Goal: Task Accomplishment & Management: Complete application form

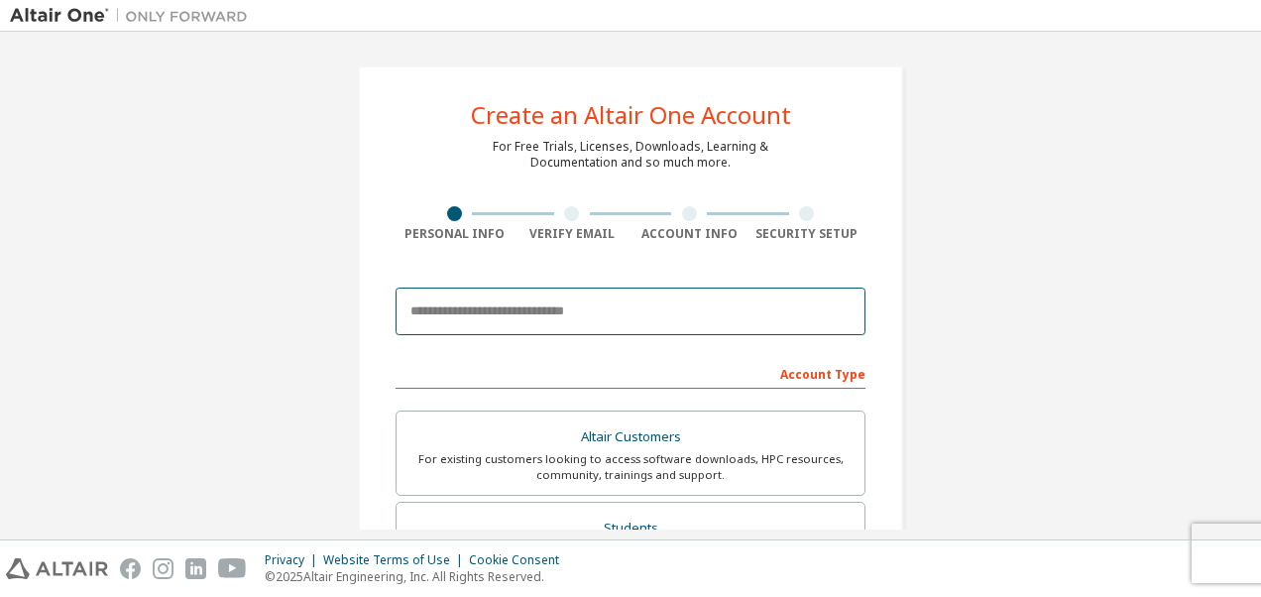
click at [686, 313] on input "email" at bounding box center [630, 311] width 470 height 48
type input "*"
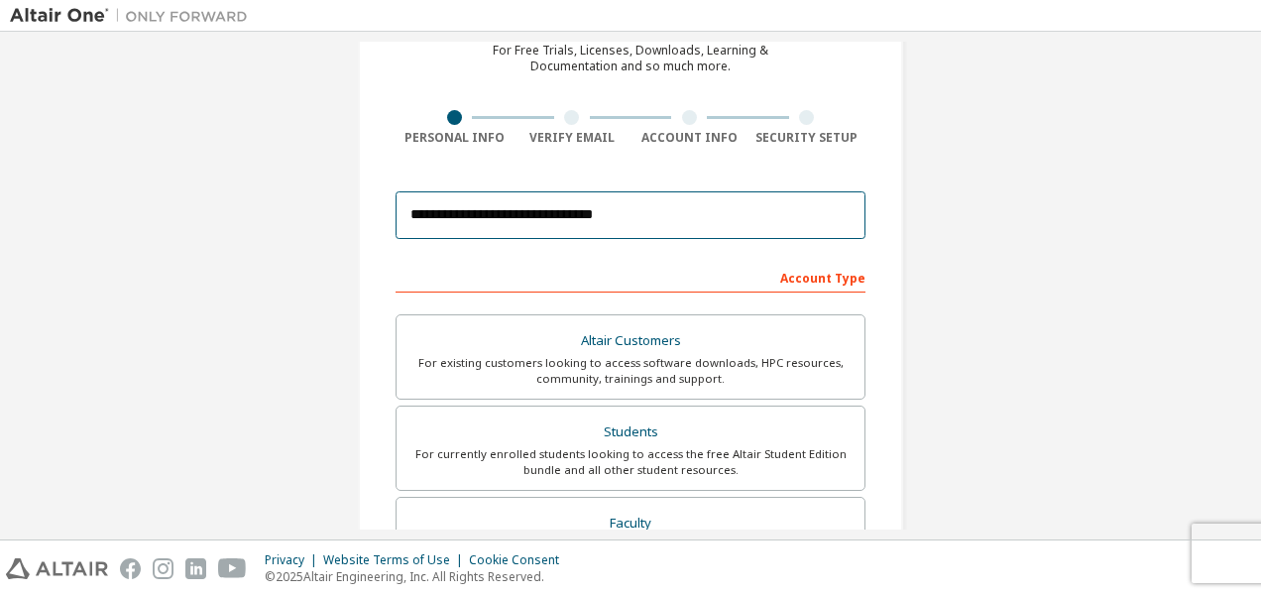
scroll to position [95, 0]
type input "**********"
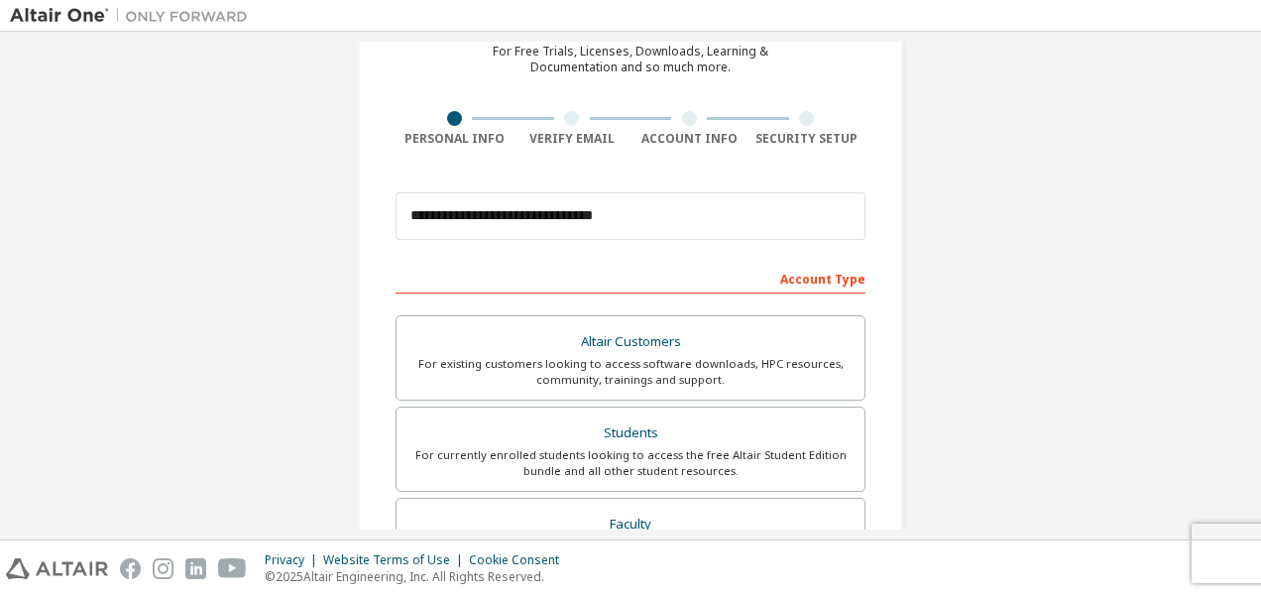
click at [774, 281] on div "Account Type" at bounding box center [630, 278] width 470 height 32
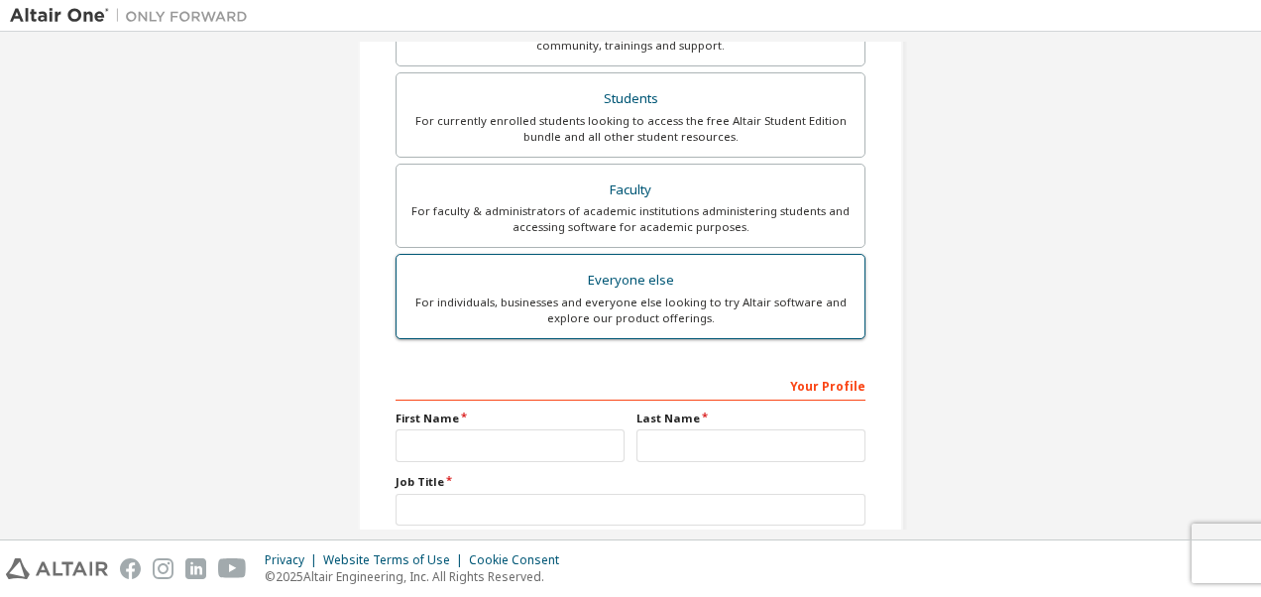
scroll to position [444, 0]
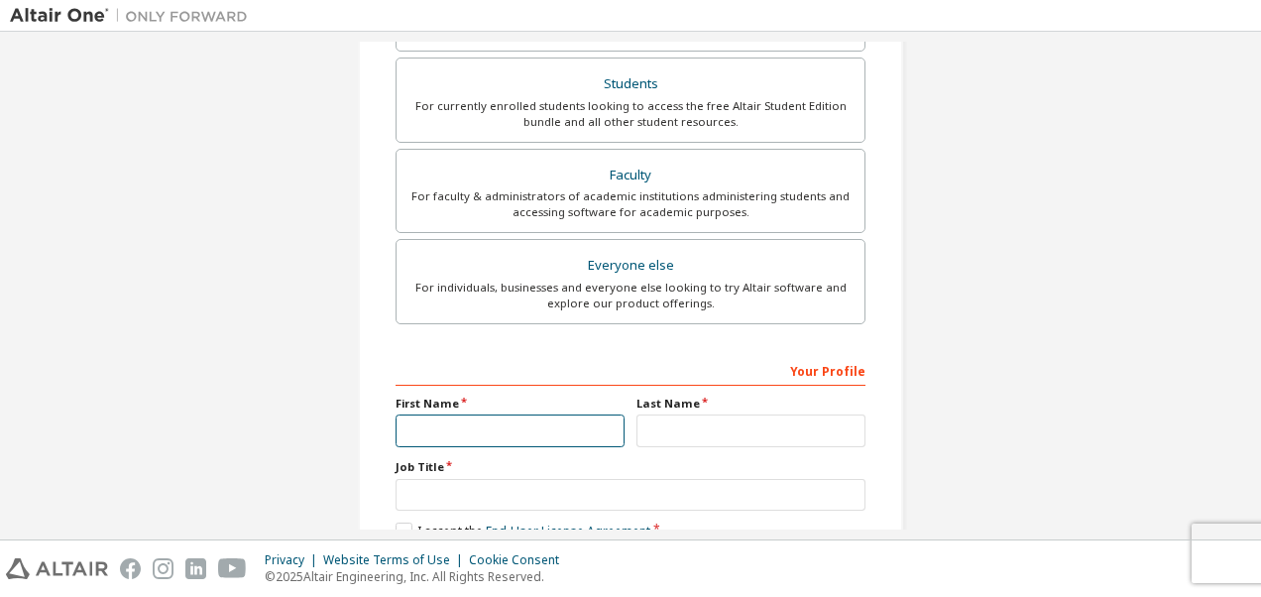
click at [566, 416] on input "text" at bounding box center [509, 430] width 229 height 33
type input "*********"
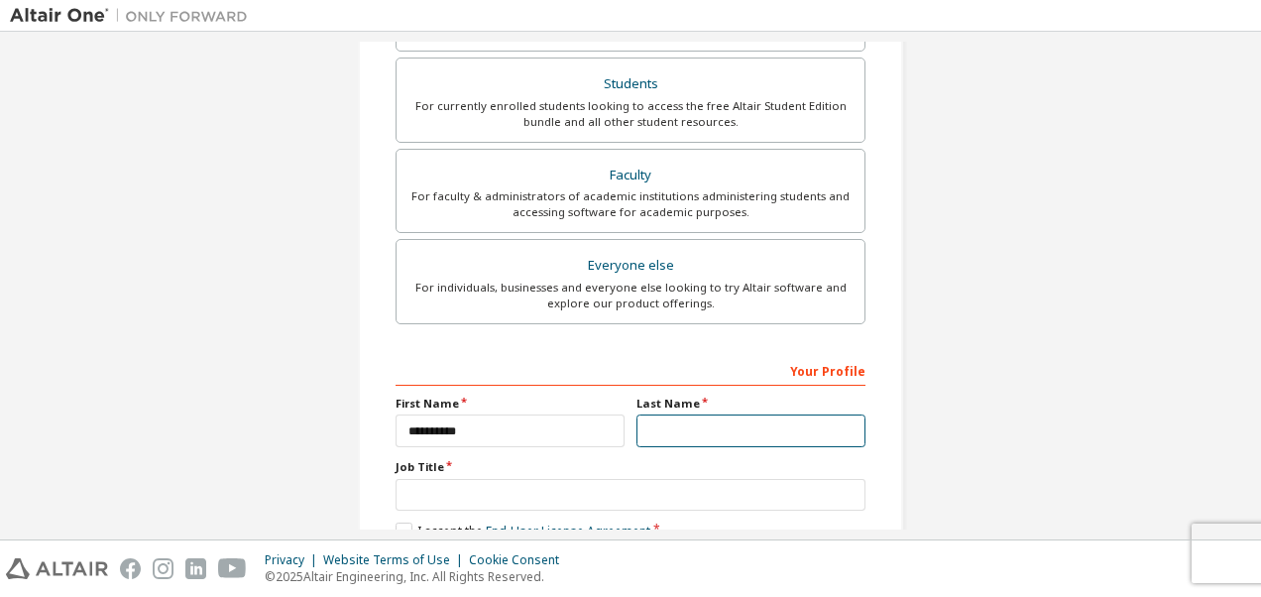
click at [706, 429] on input "text" at bounding box center [750, 430] width 229 height 33
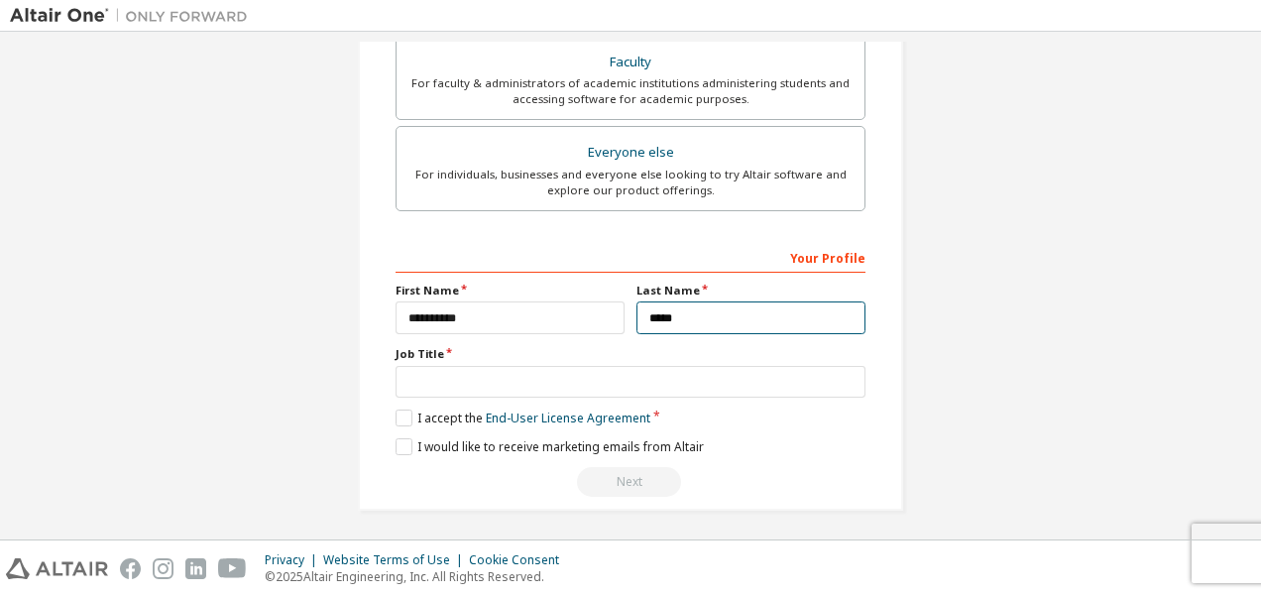
type input "*****"
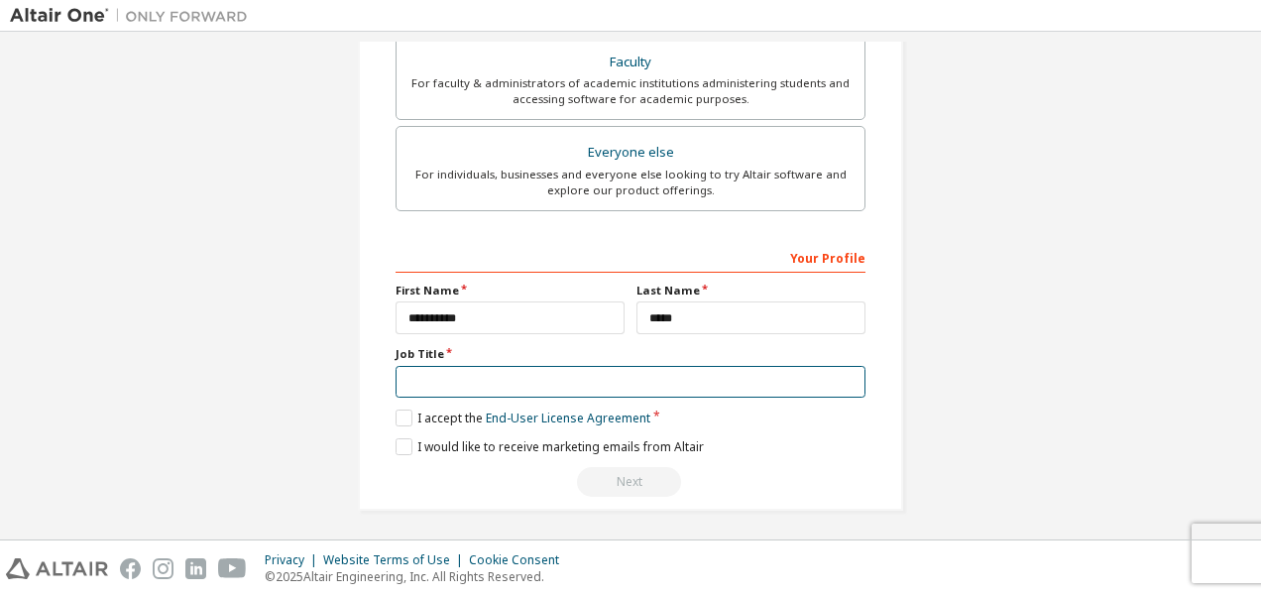
click at [532, 370] on input "text" at bounding box center [630, 382] width 470 height 33
type input "*******"
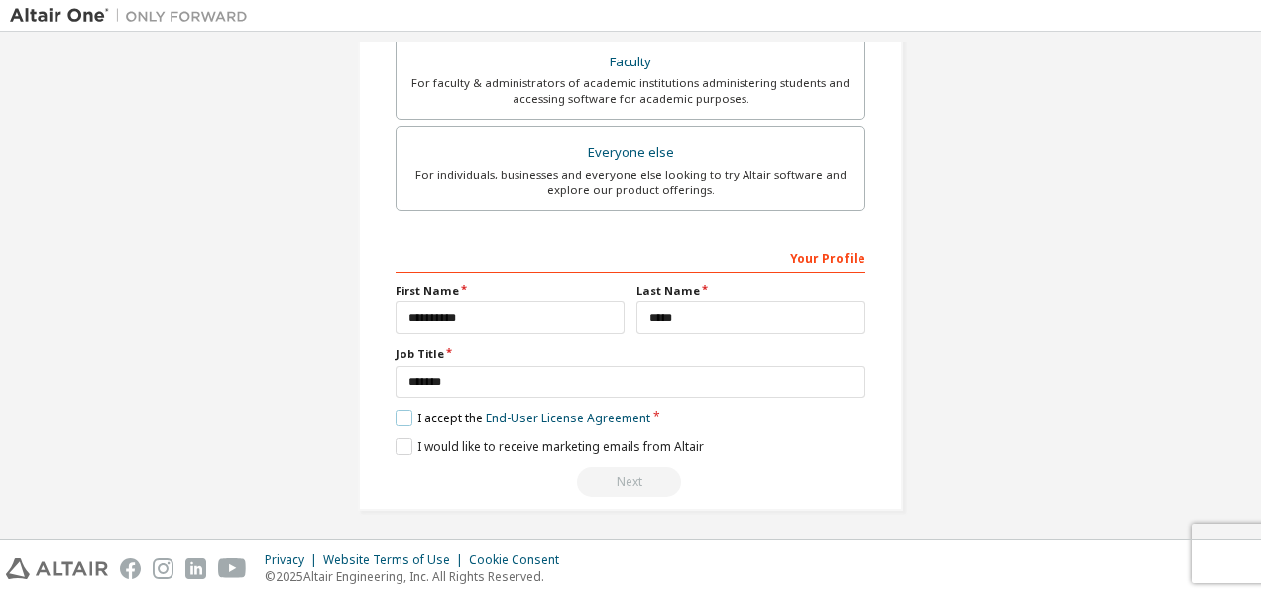
click at [395, 412] on label "I accept the End-User License Agreement" at bounding box center [522, 417] width 255 height 17
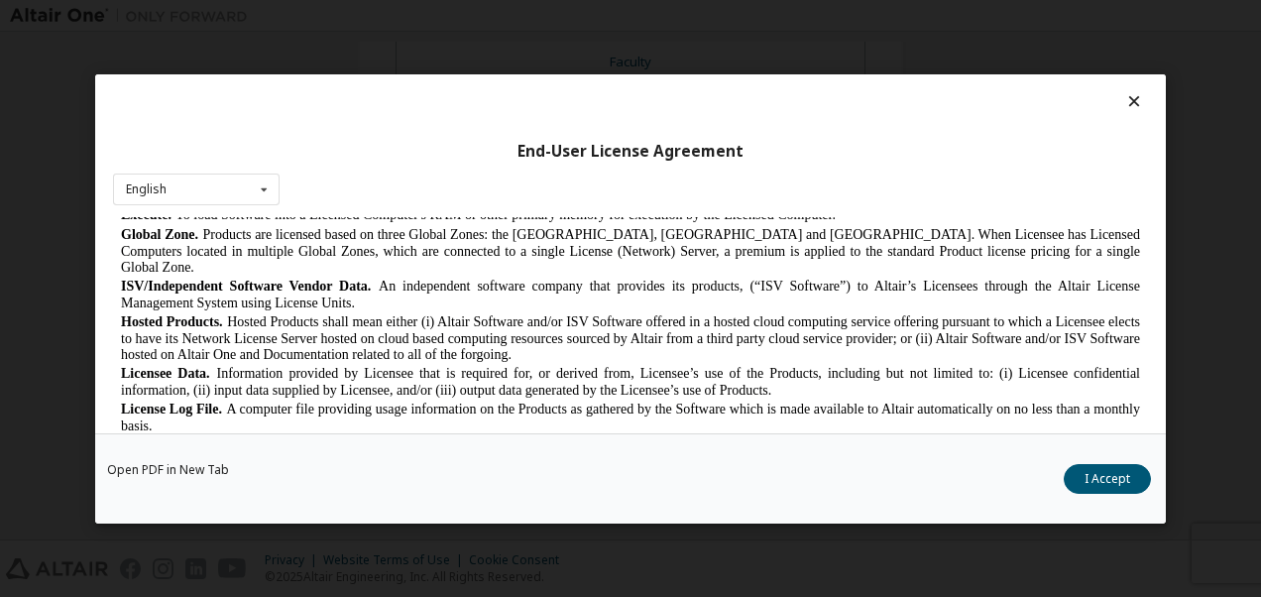
scroll to position [554, 0]
click at [1122, 482] on button "I Accept" at bounding box center [1106, 478] width 87 height 30
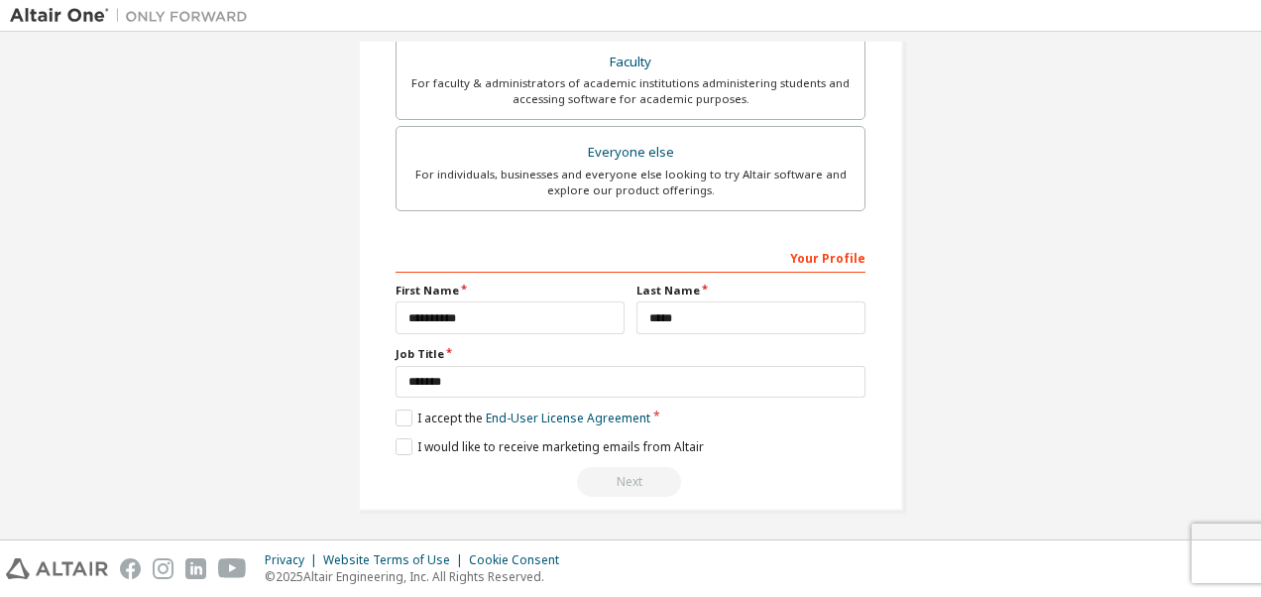
click at [396, 455] on div "**********" at bounding box center [630, 369] width 470 height 257
click at [401, 438] on label "I would like to receive marketing emails from Altair" at bounding box center [549, 446] width 308 height 17
click at [400, 445] on label "I would like to receive marketing emails from Altair" at bounding box center [549, 446] width 308 height 17
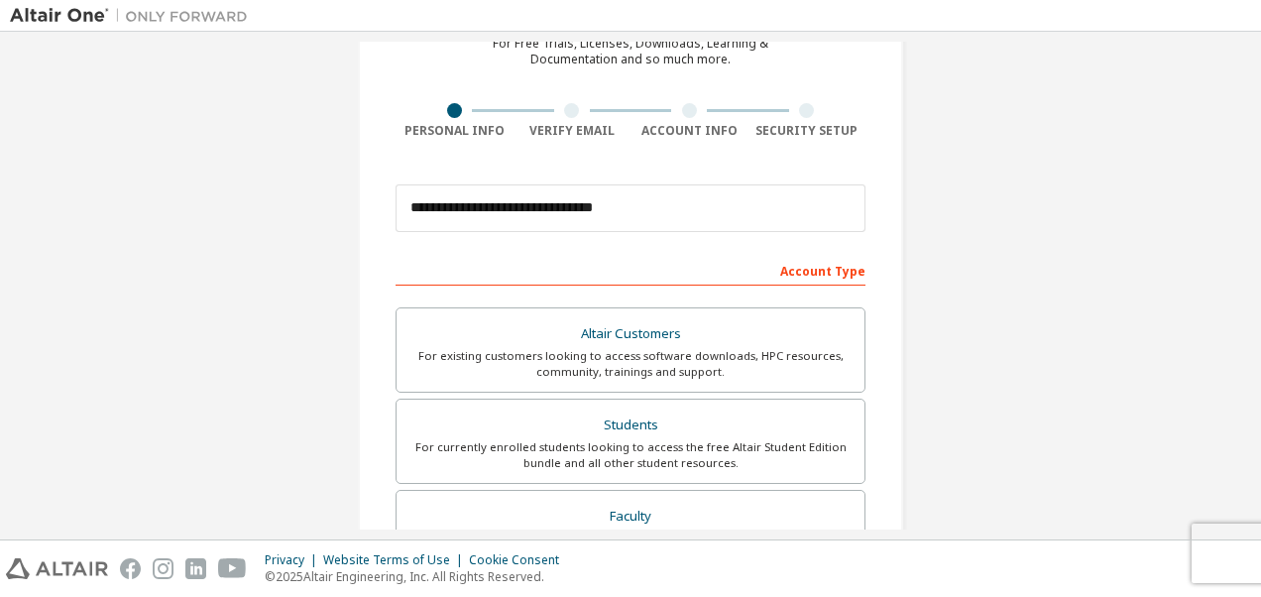
scroll to position [101, 0]
click at [826, 275] on div "Account Type" at bounding box center [630, 272] width 470 height 32
click at [773, 272] on div "Account Type" at bounding box center [630, 272] width 470 height 32
click at [782, 273] on div "Account Type" at bounding box center [630, 272] width 470 height 32
click at [796, 275] on div "Account Type" at bounding box center [630, 272] width 470 height 32
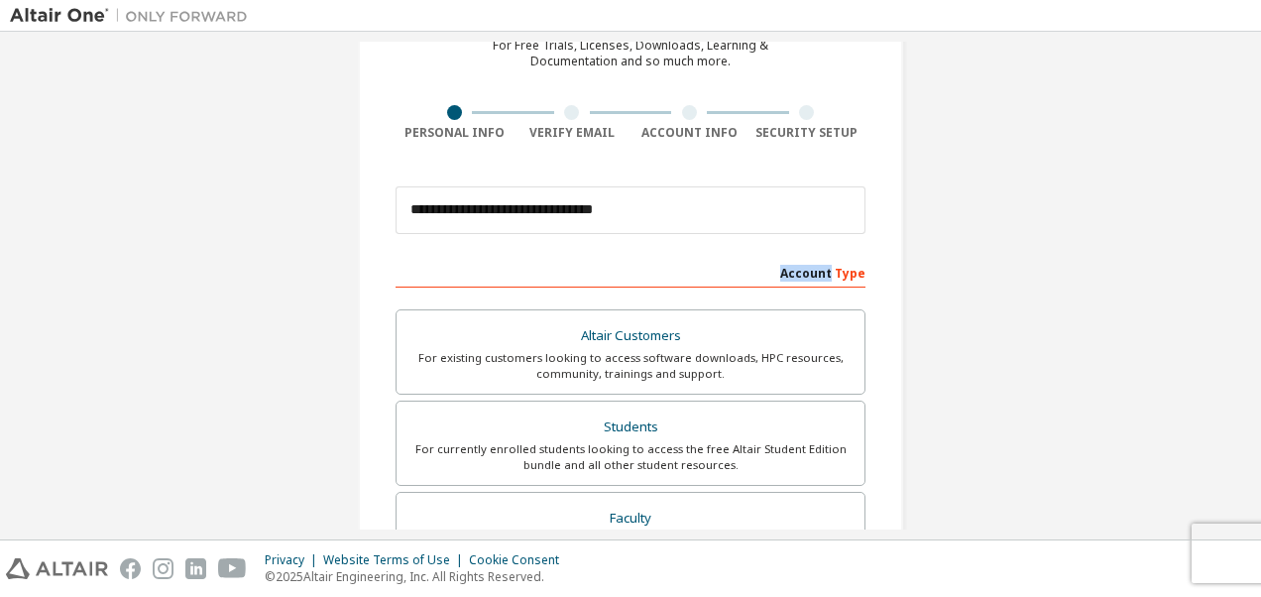
drag, startPoint x: 796, startPoint y: 275, endPoint x: 572, endPoint y: 284, distance: 224.1
click at [572, 284] on div "Account Type" at bounding box center [630, 272] width 470 height 32
click at [634, 270] on div "Account Type" at bounding box center [630, 272] width 470 height 32
drag, startPoint x: 634, startPoint y: 270, endPoint x: 655, endPoint y: 258, distance: 24.0
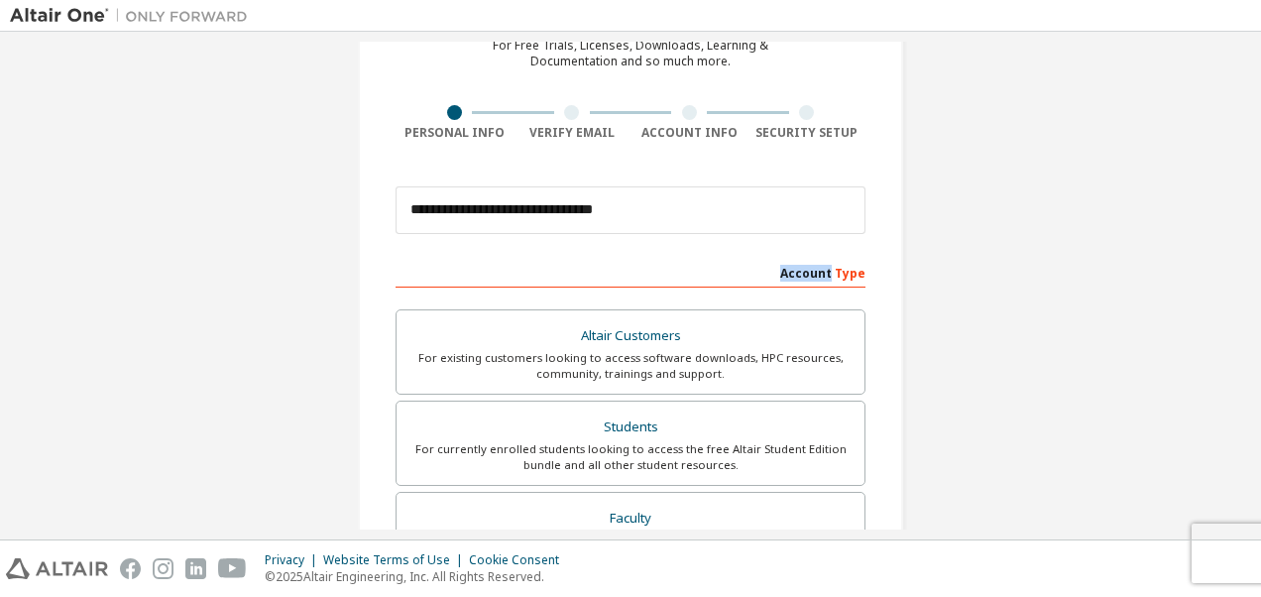
click at [655, 258] on div "Account Type" at bounding box center [630, 272] width 470 height 32
drag, startPoint x: 655, startPoint y: 258, endPoint x: 795, endPoint y: 260, distance: 139.7
click at [795, 260] on div "Account Type" at bounding box center [630, 272] width 470 height 32
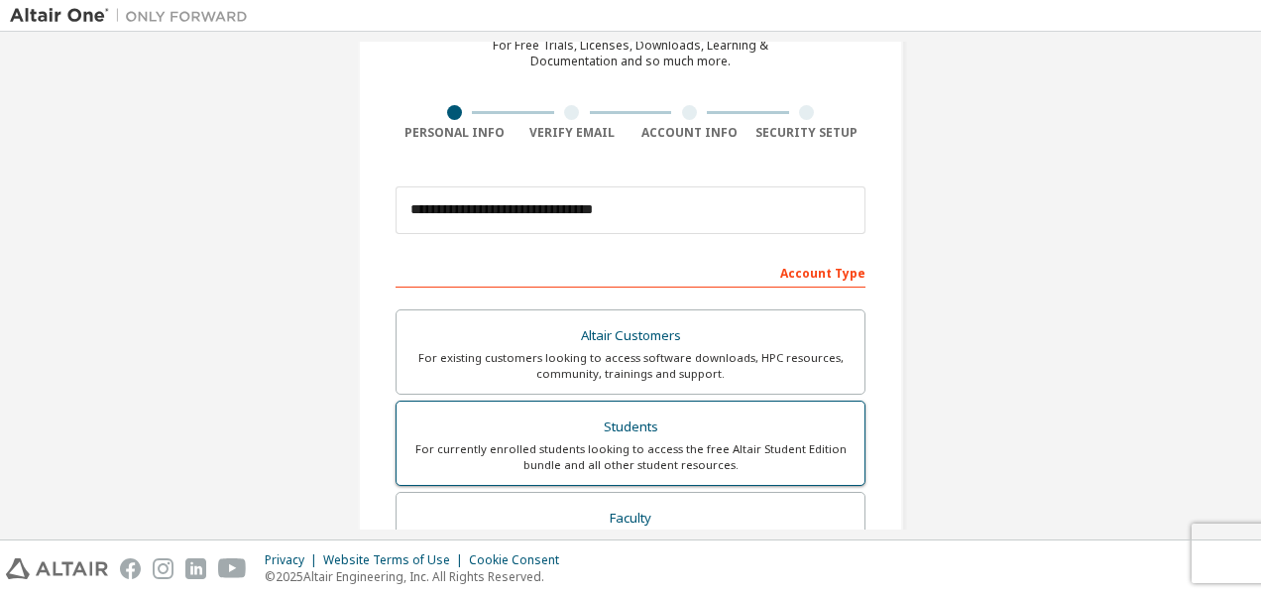
click at [702, 429] on div "Students" at bounding box center [630, 427] width 444 height 28
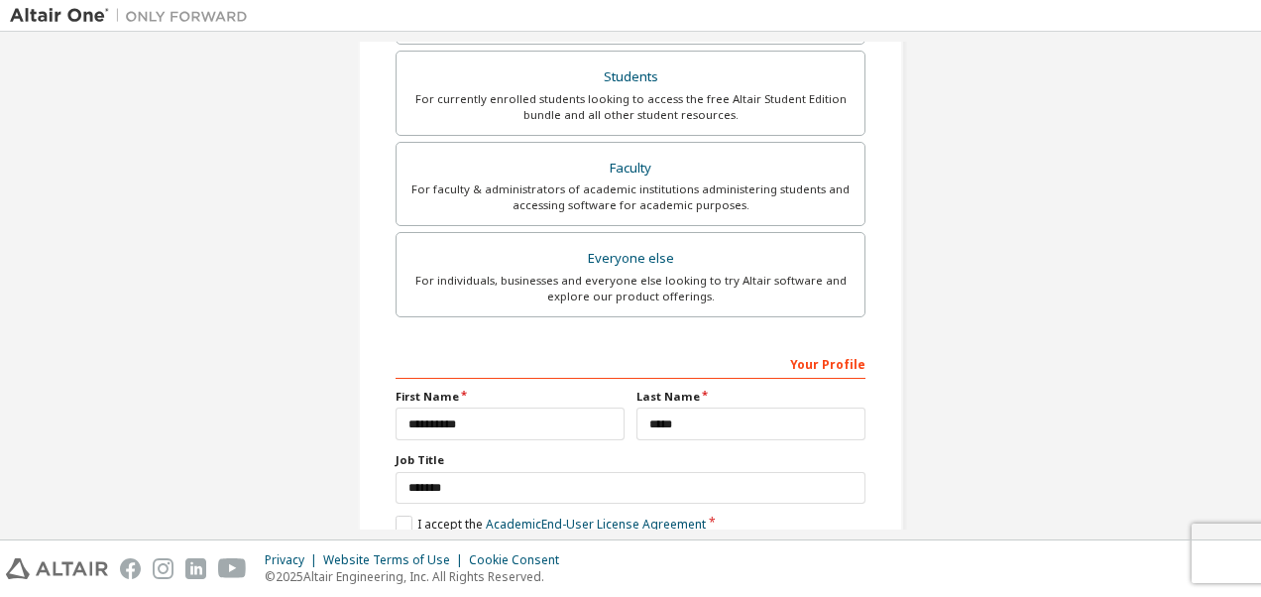
scroll to position [557, 0]
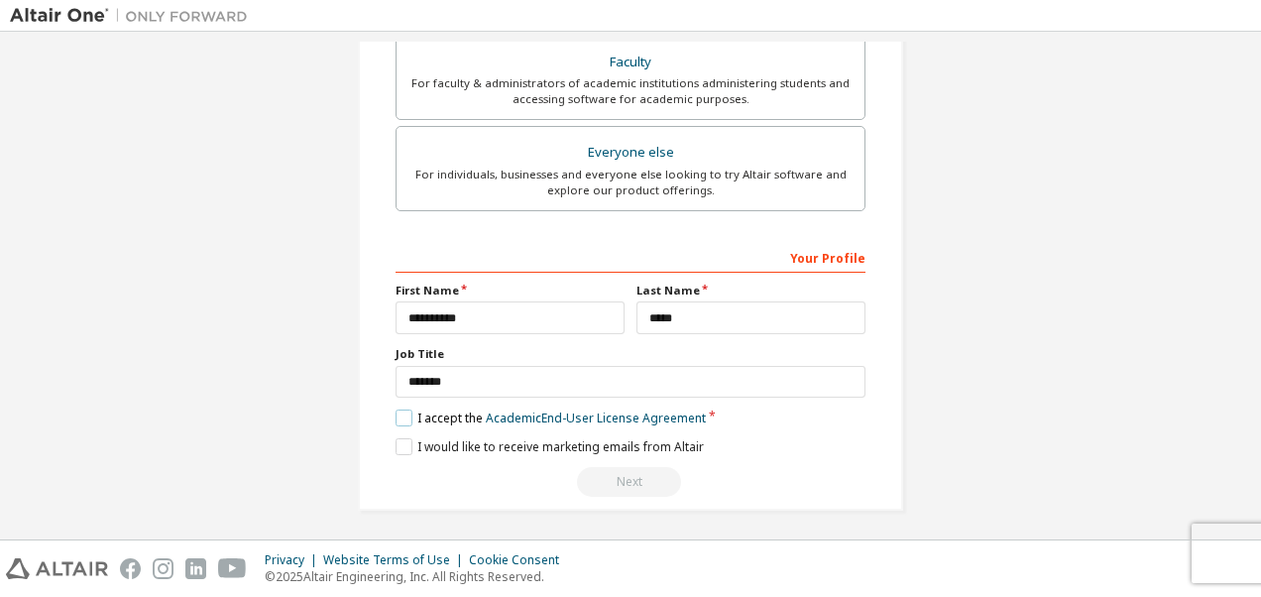
click at [409, 411] on label "I accept the Academic End-User License Agreement" at bounding box center [550, 417] width 310 height 17
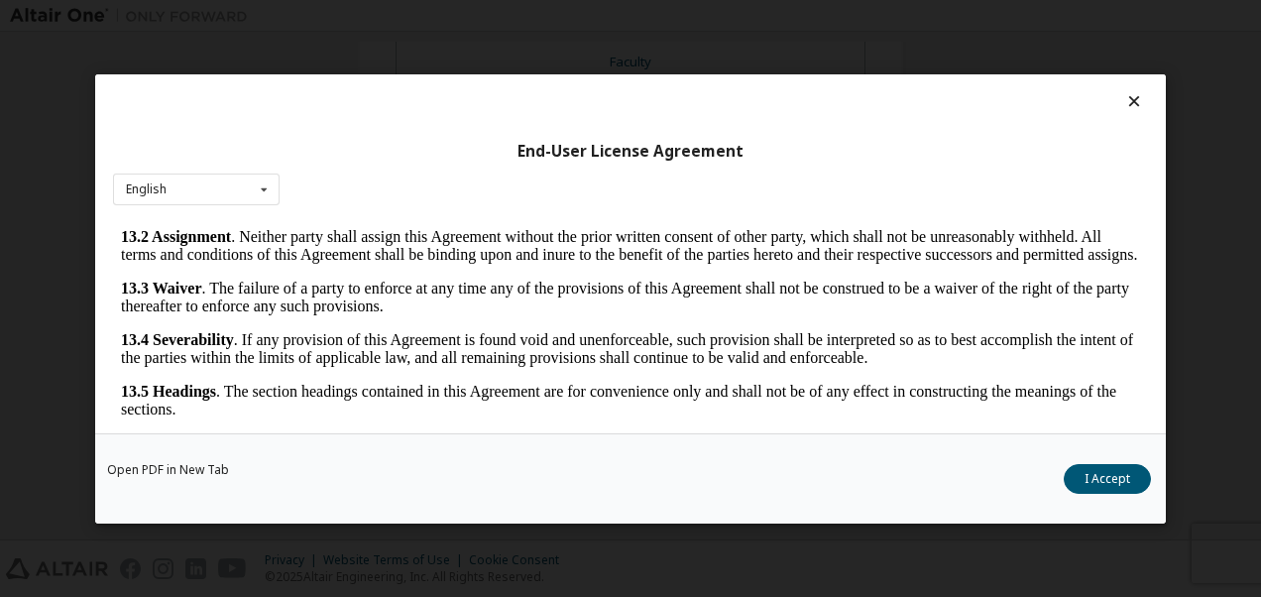
scroll to position [75, 0]
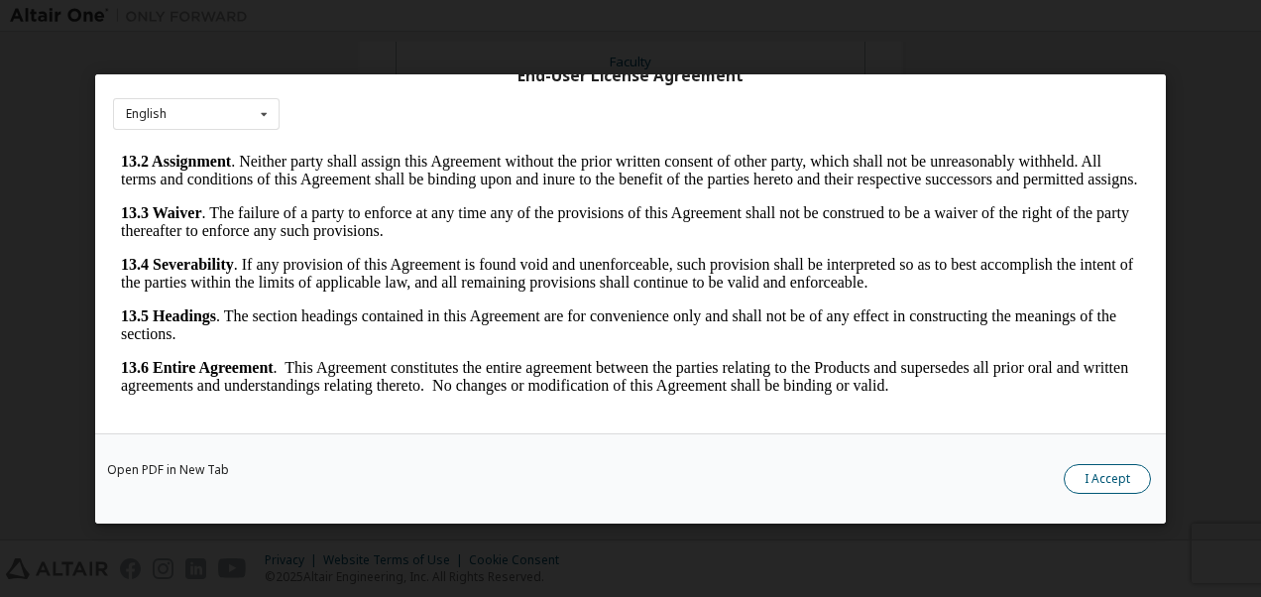
click at [1075, 467] on button "I Accept" at bounding box center [1106, 478] width 87 height 30
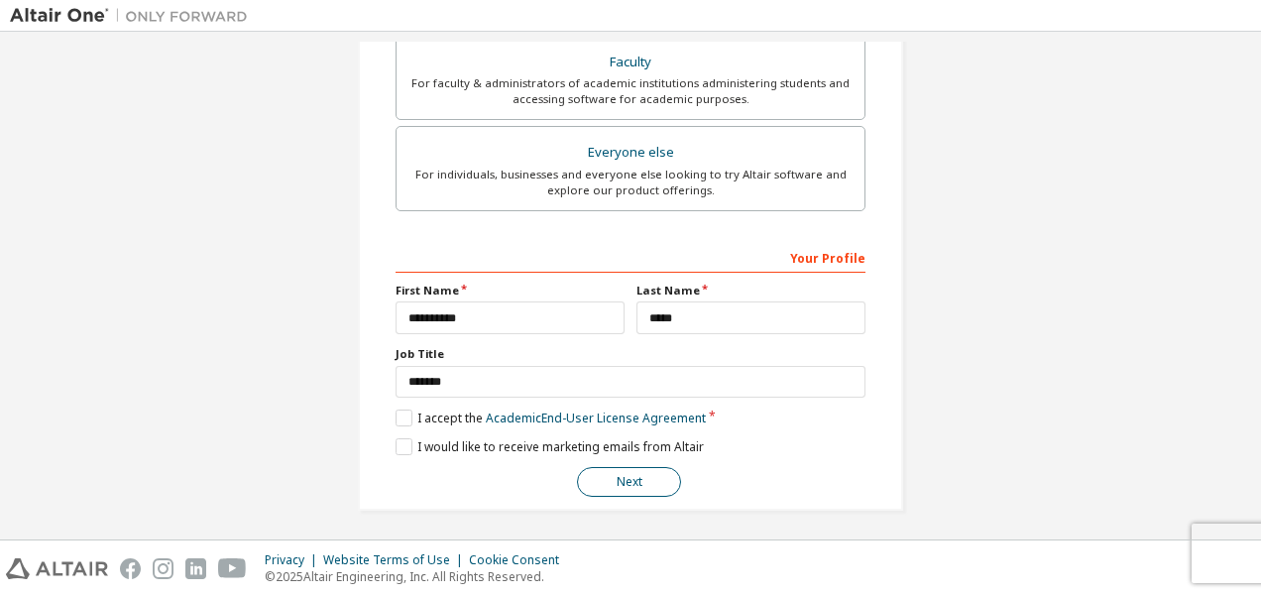
click at [604, 468] on button "Next" at bounding box center [629, 482] width 104 height 30
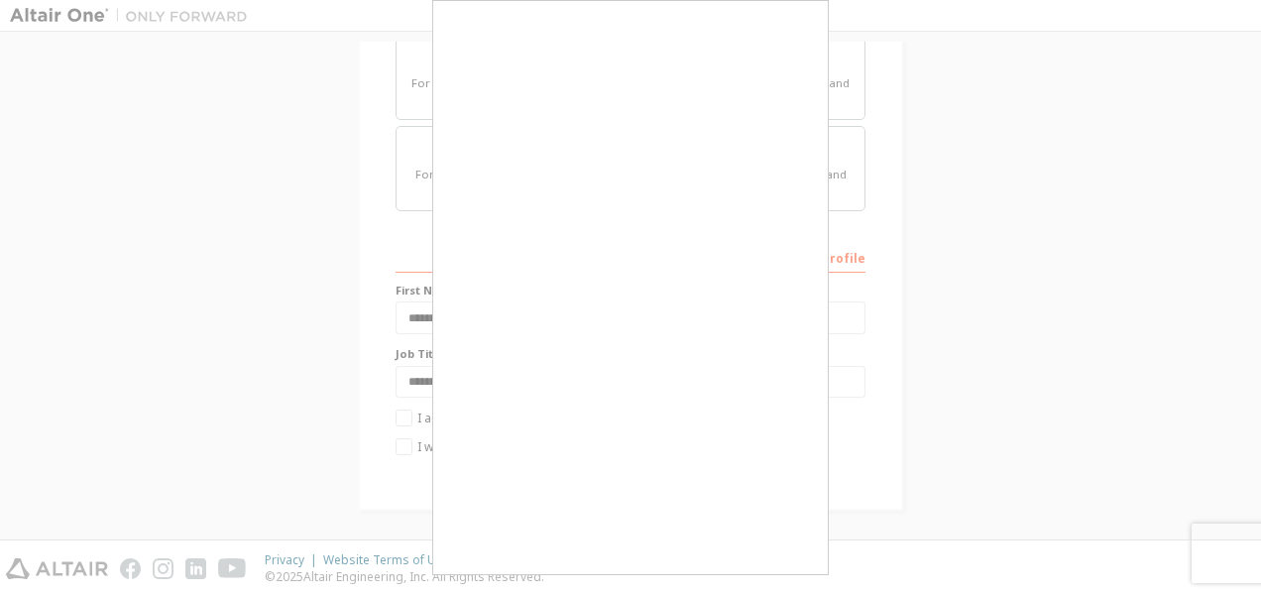
click at [604, 468] on button "Next" at bounding box center [629, 482] width 104 height 30
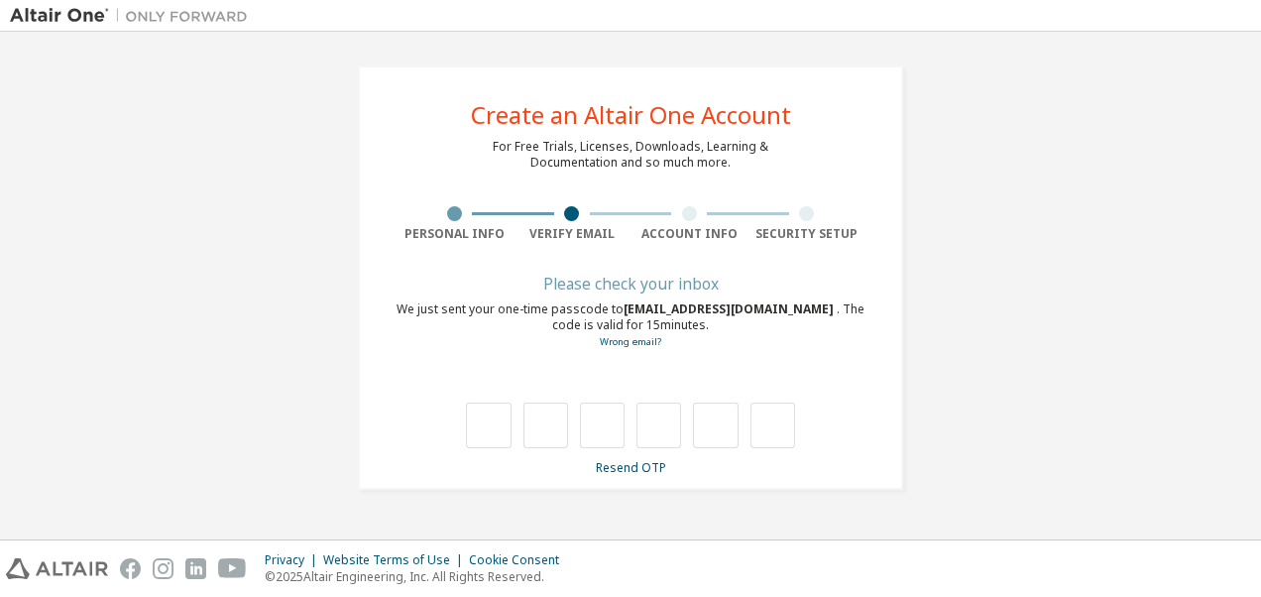
scroll to position [0, 0]
type input "*"
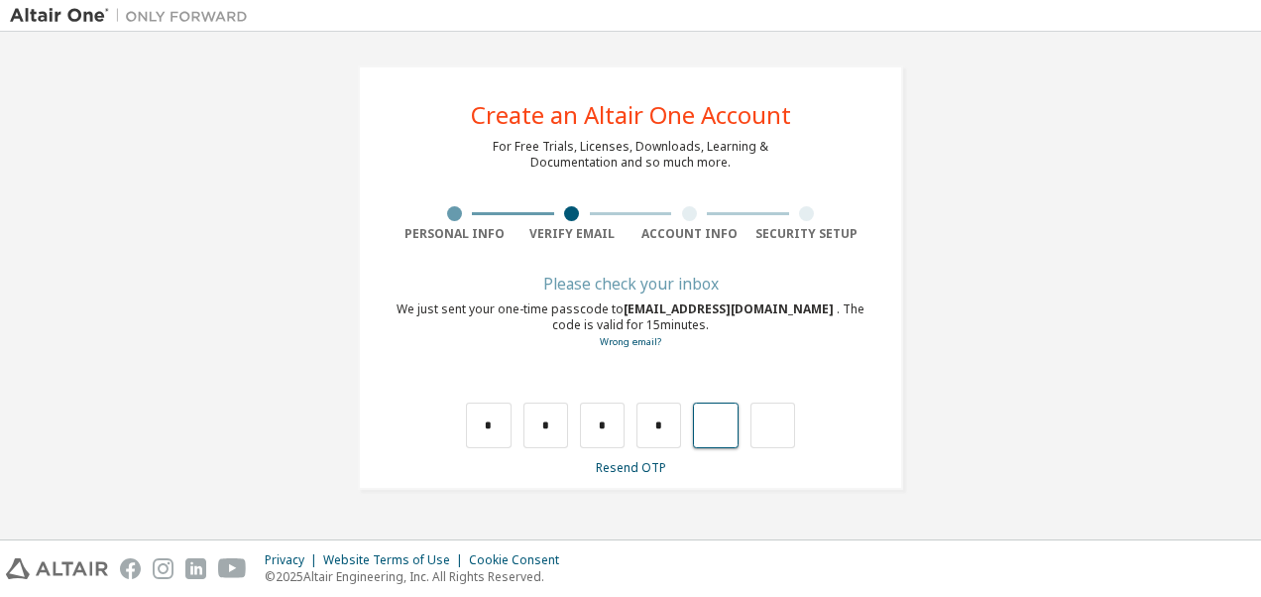
type input "*"
